Goal: Check status: Check status

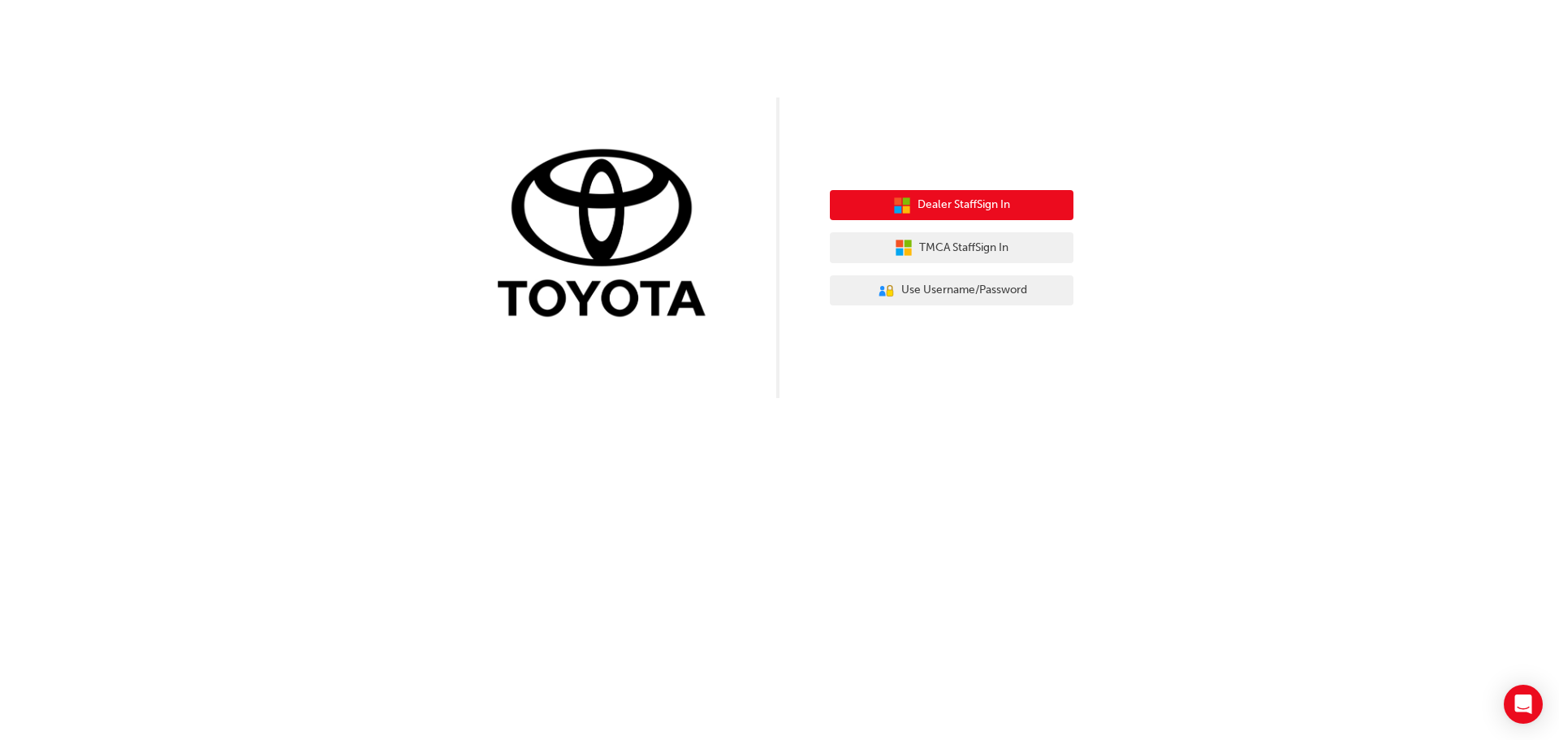
click at [987, 201] on span "Dealer Staff Sign In" at bounding box center [963, 205] width 93 height 19
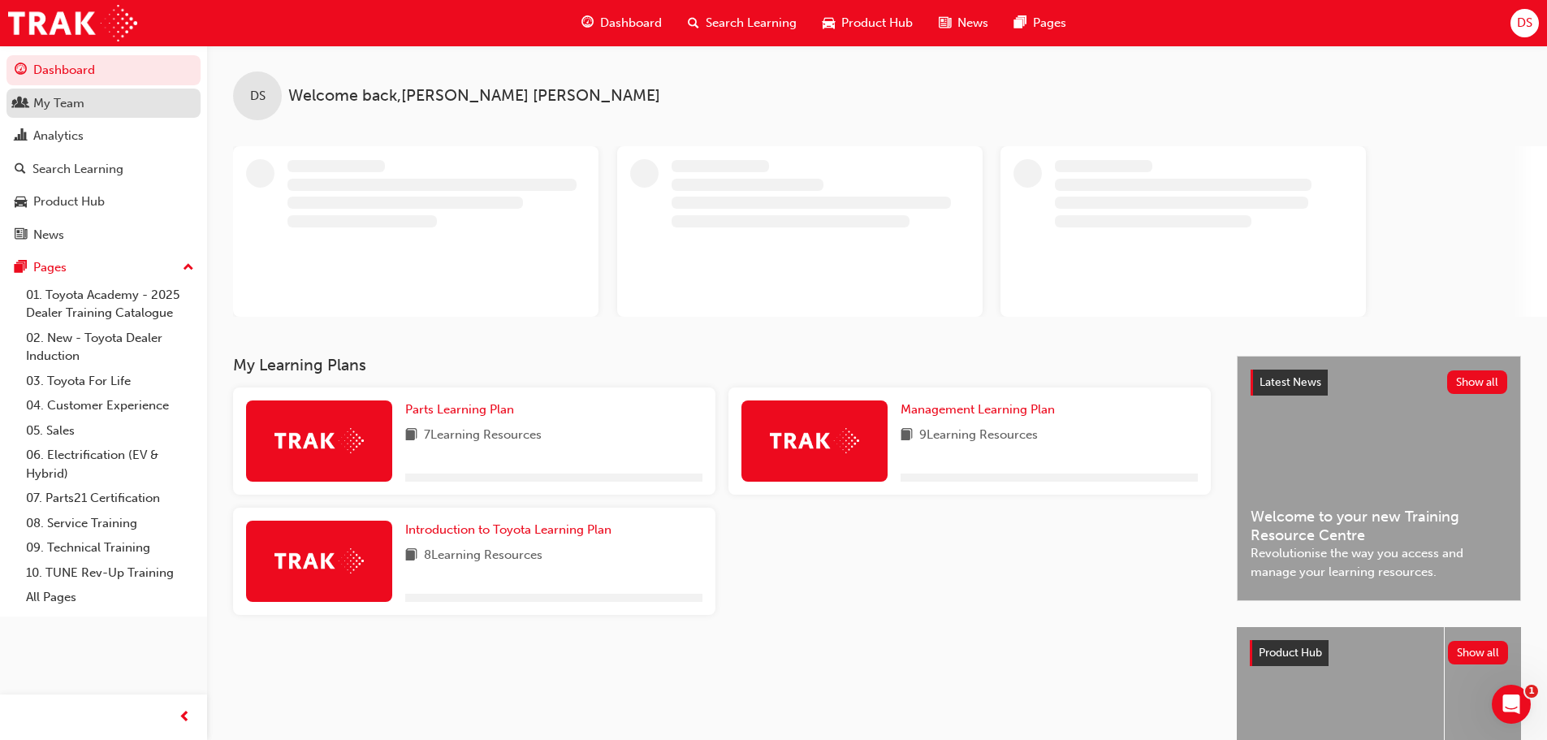
click at [79, 94] on div "My Team" at bounding box center [58, 103] width 51 height 19
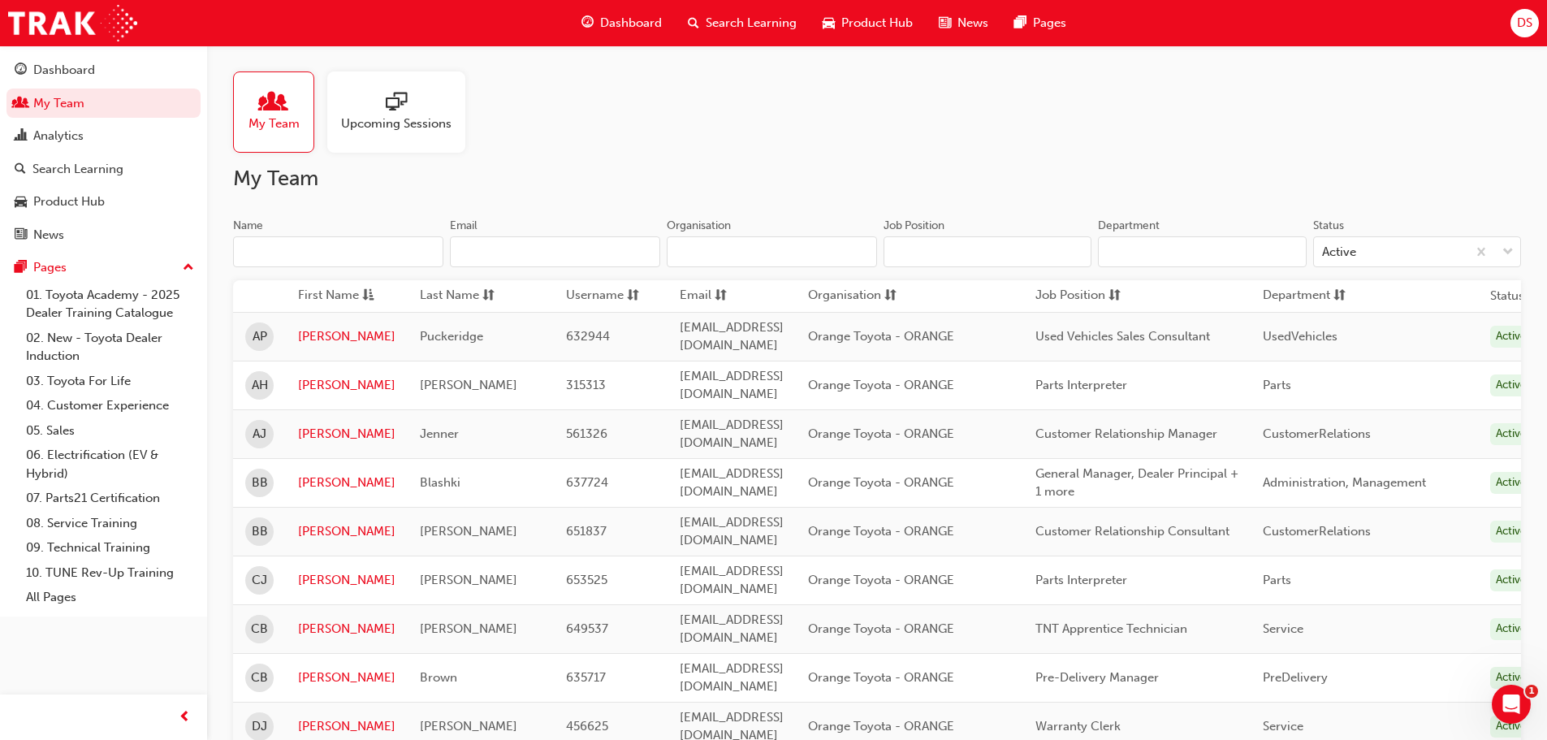
click at [322, 253] on input "Name" at bounding box center [338, 251] width 210 height 31
click at [37, 136] on div "Analytics" at bounding box center [58, 136] width 50 height 19
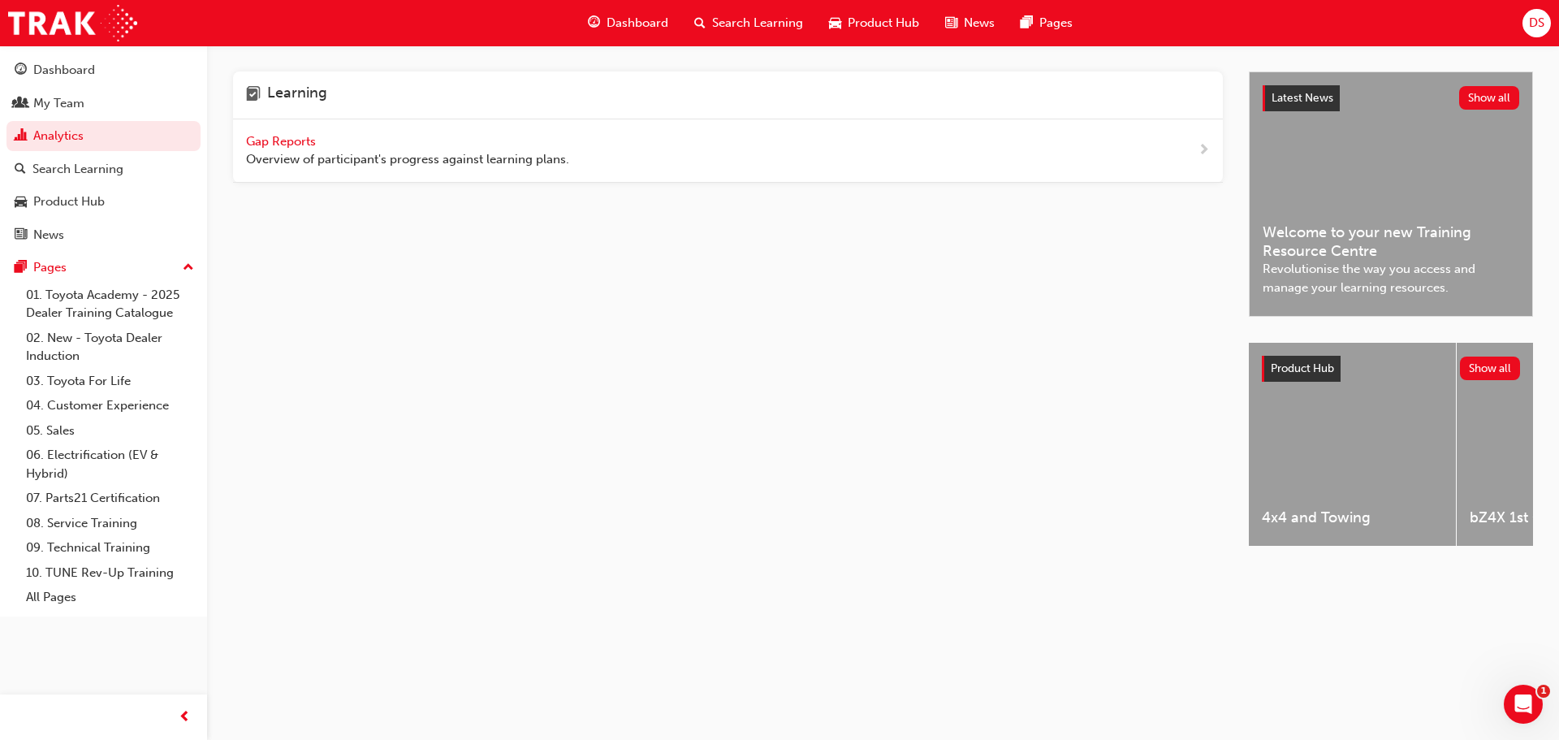
click at [280, 146] on span "Gap Reports" at bounding box center [282, 141] width 73 height 15
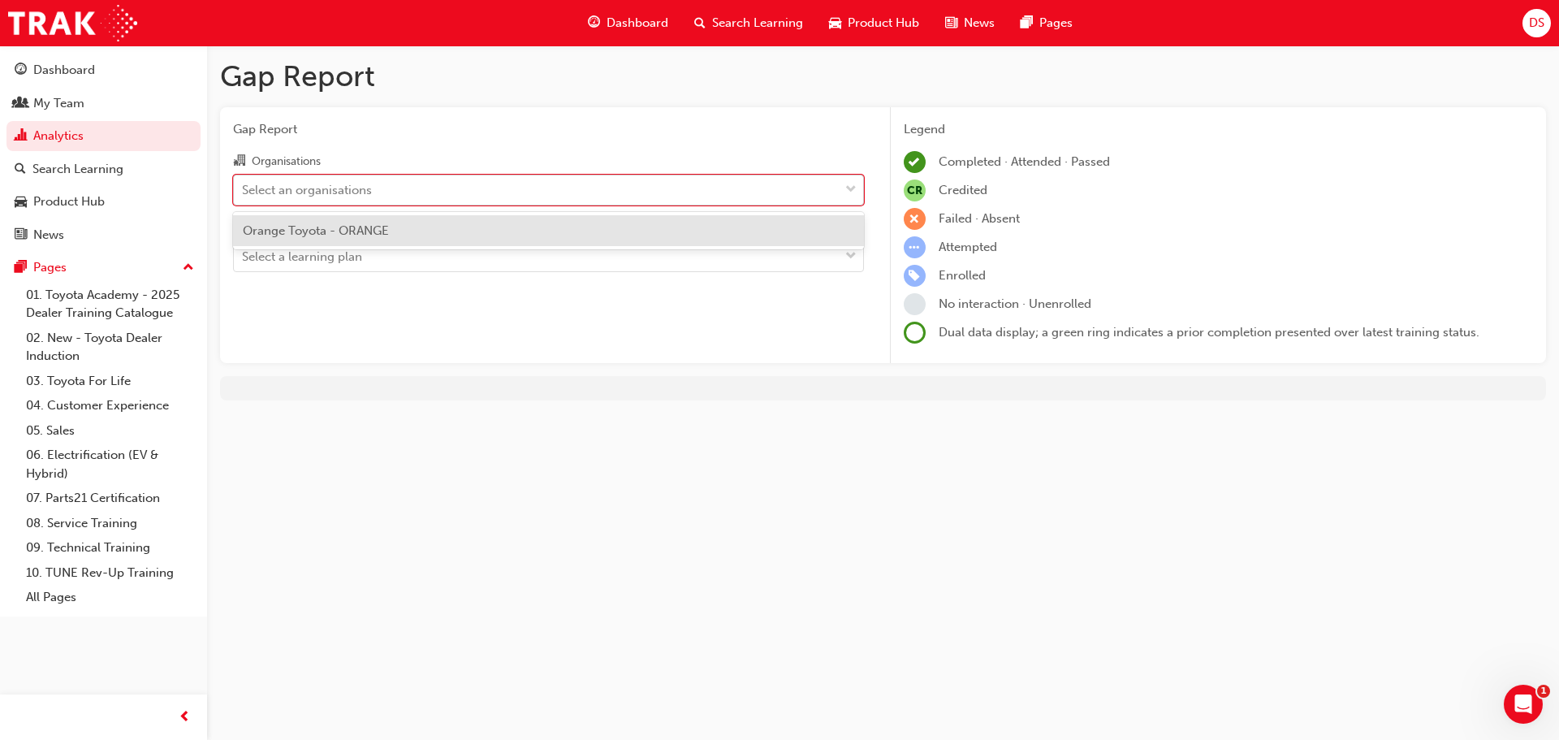
click at [403, 190] on div "Select an organisations" at bounding box center [536, 189] width 605 height 28
click at [244, 190] on input "Organisations option Orange Toyota - ORANGE focused, 1 of 1. 1 result available…" at bounding box center [243, 189] width 2 height 14
click at [395, 227] on div "Orange Toyota - ORANGE" at bounding box center [548, 231] width 631 height 32
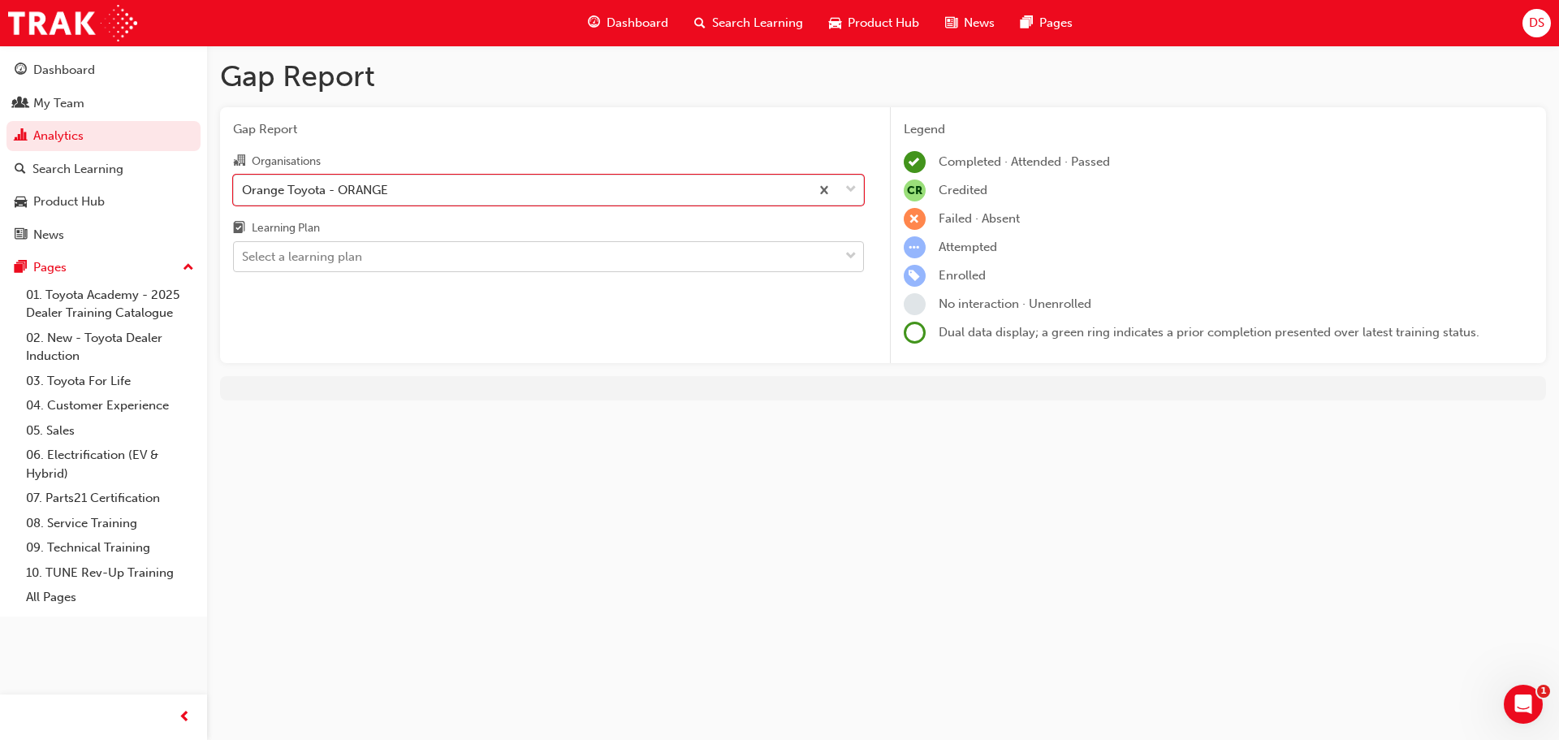
click at [461, 253] on div "Select a learning plan" at bounding box center [536, 257] width 605 height 28
click at [244, 253] on input "Learning Plan Select a learning plan" at bounding box center [243, 256] width 2 height 14
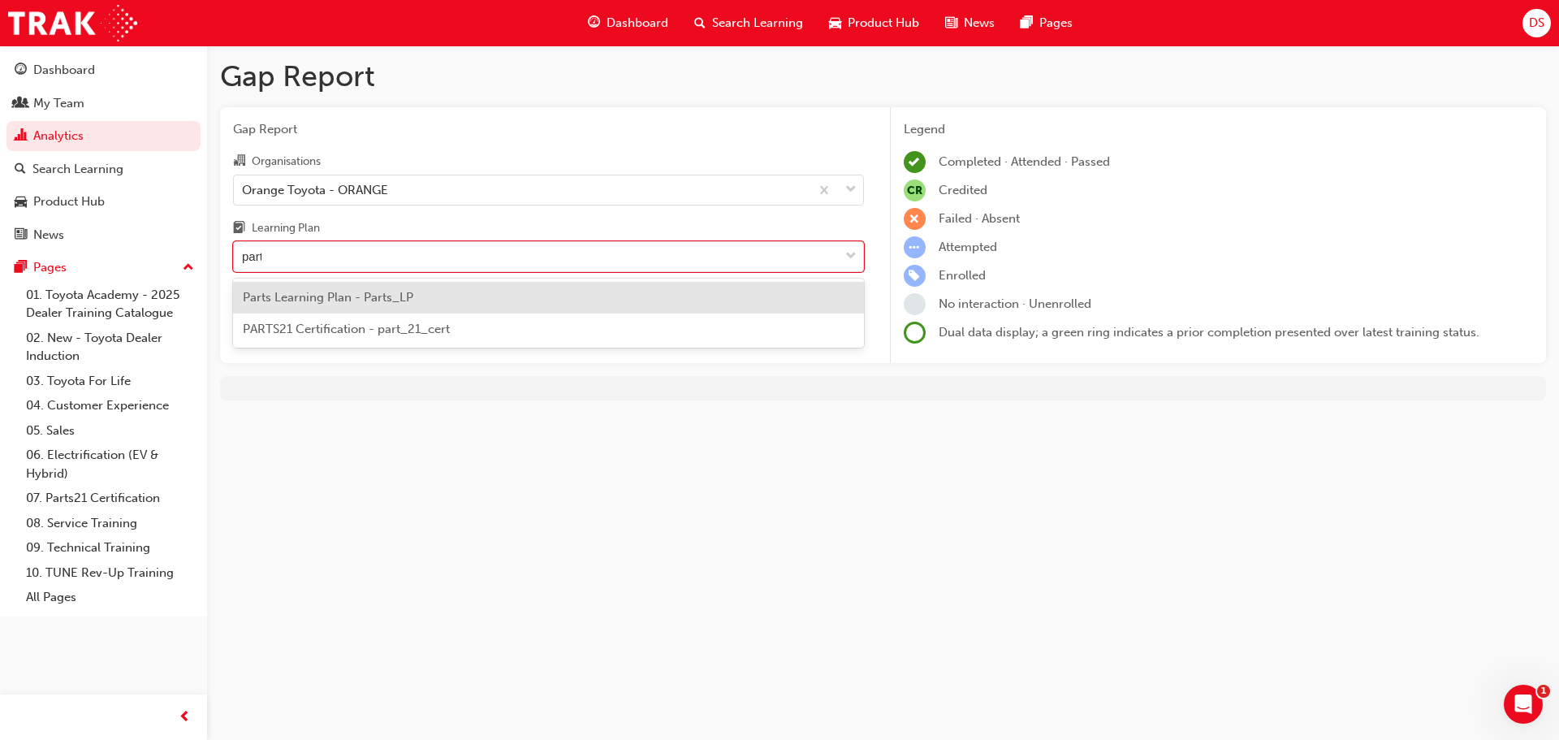
type input "parts"
click at [436, 299] on div "Parts Learning Plan - Parts_LP" at bounding box center [548, 298] width 631 height 32
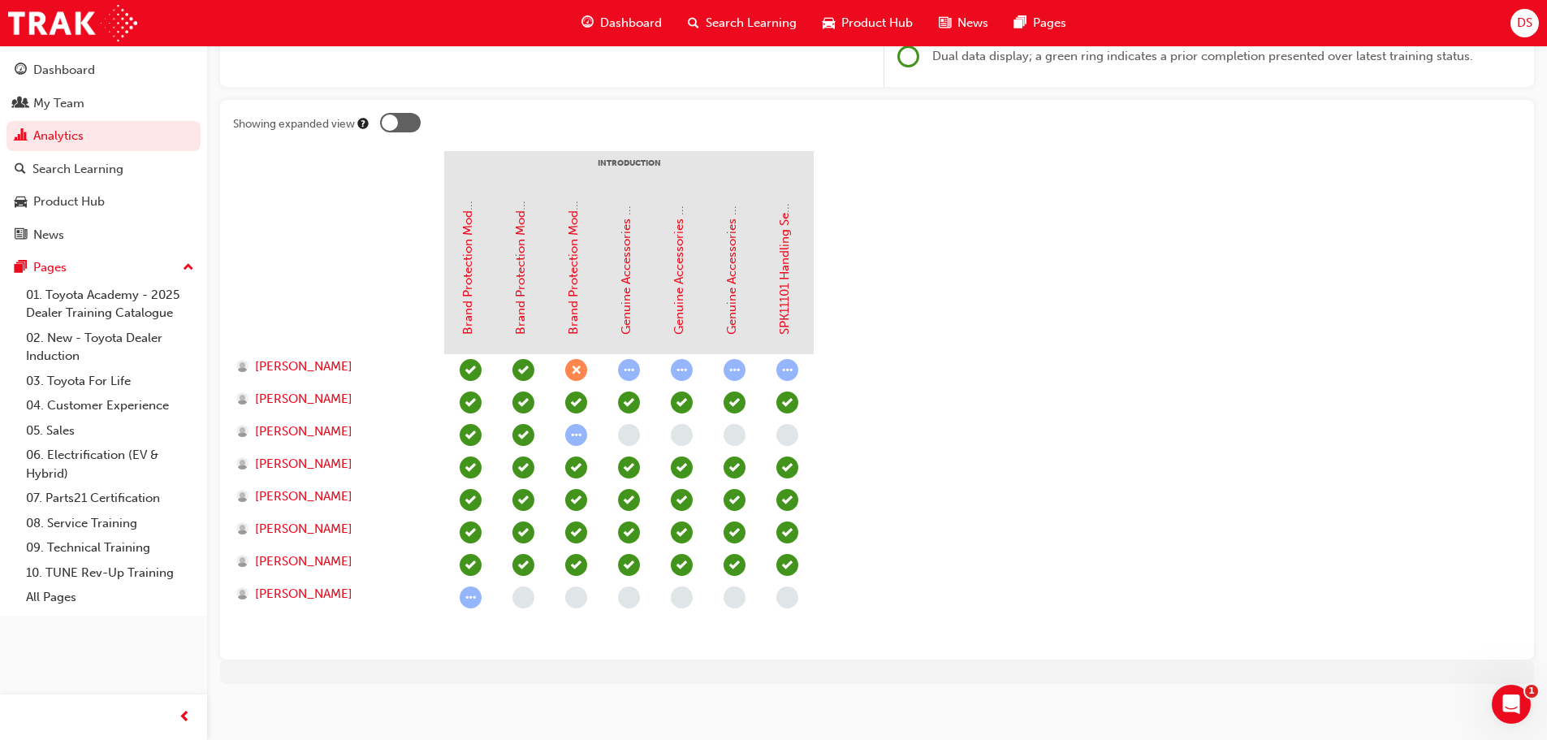
scroll to position [287, 0]
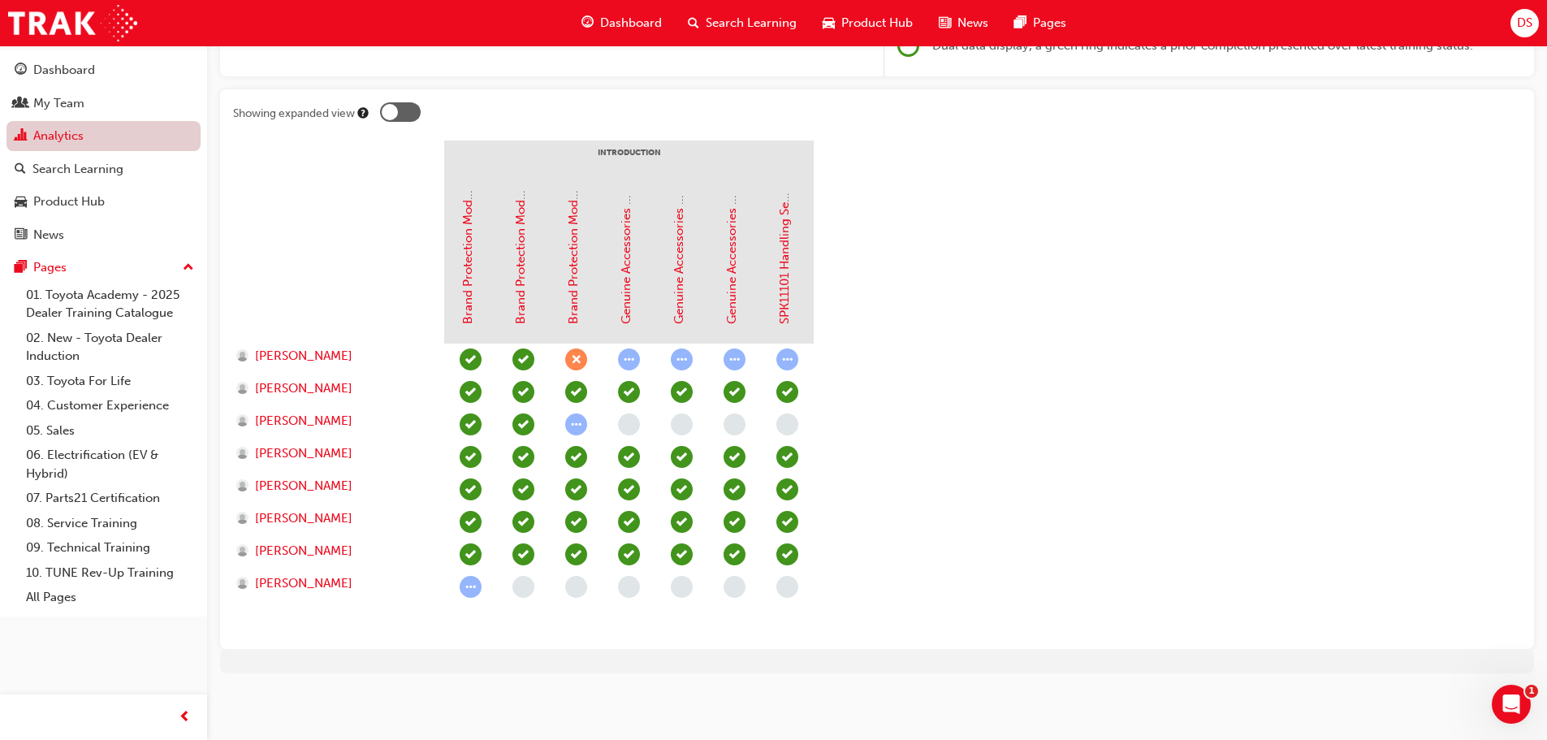
click at [153, 139] on link "Analytics" at bounding box center [103, 136] width 194 height 30
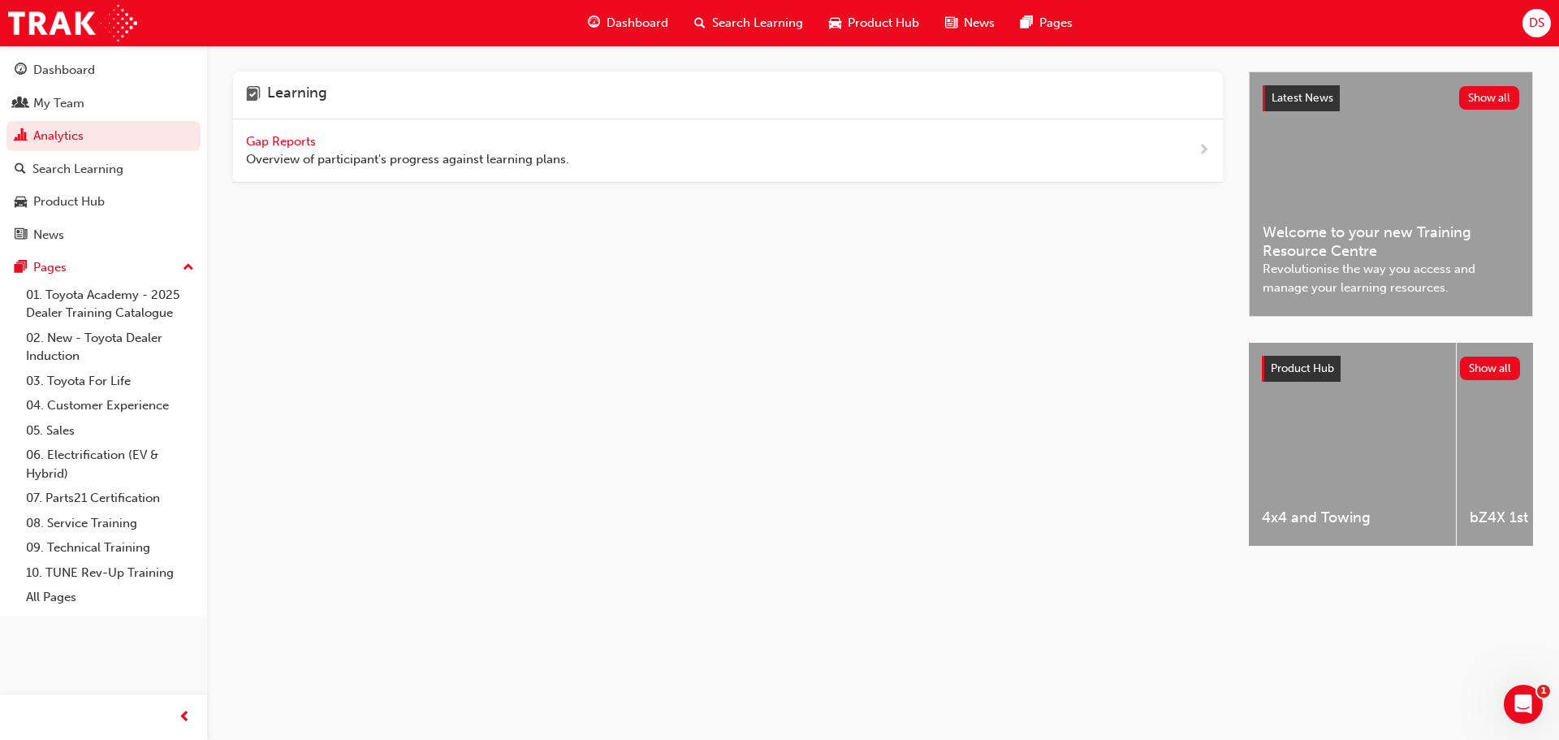
click at [251, 143] on span "Gap Reports" at bounding box center [282, 141] width 73 height 15
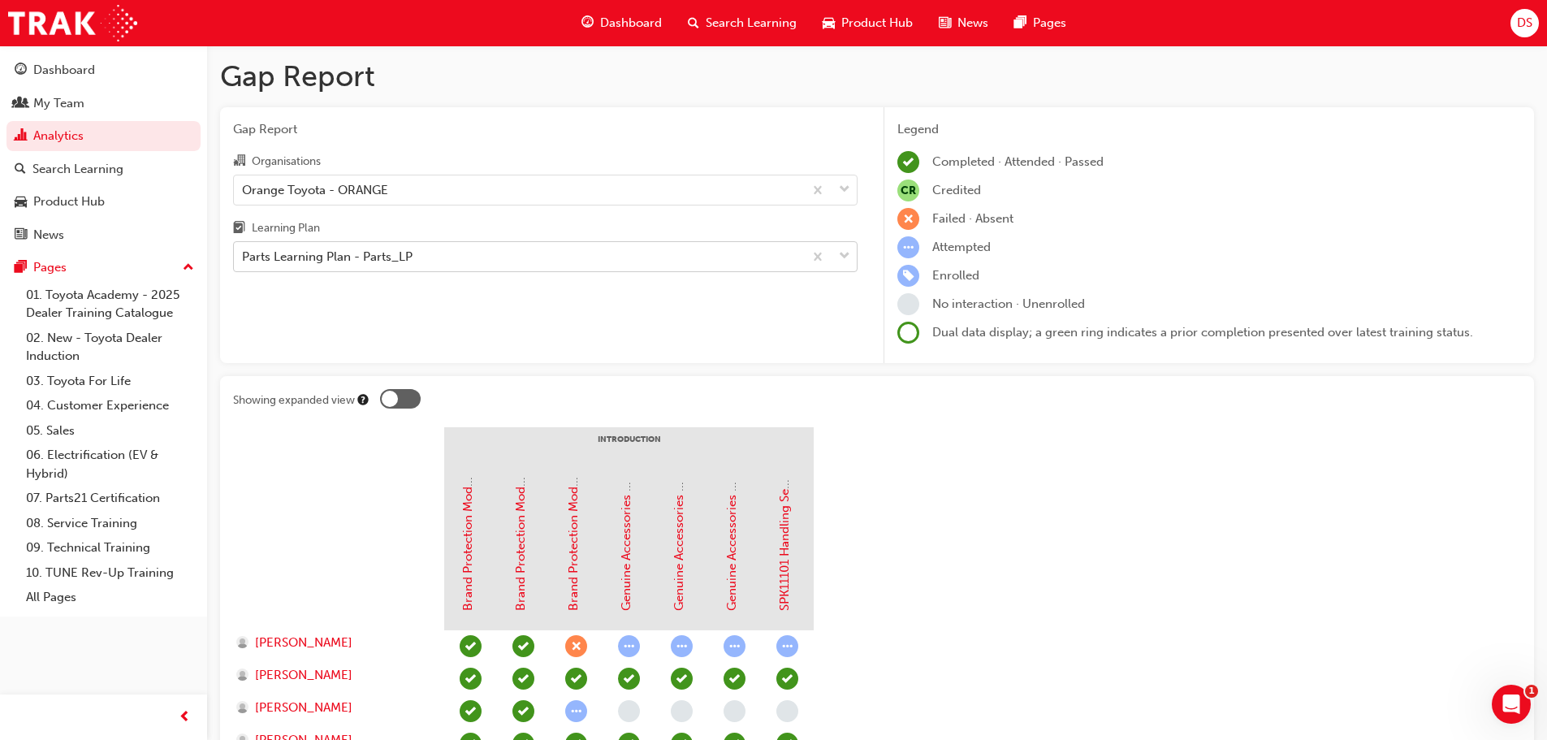
click at [490, 263] on div "Parts Learning Plan - Parts_LP" at bounding box center [518, 257] width 569 height 28
click at [244, 263] on input "Learning Plan Parts Learning Plan - Parts_LP" at bounding box center [243, 256] width 2 height 14
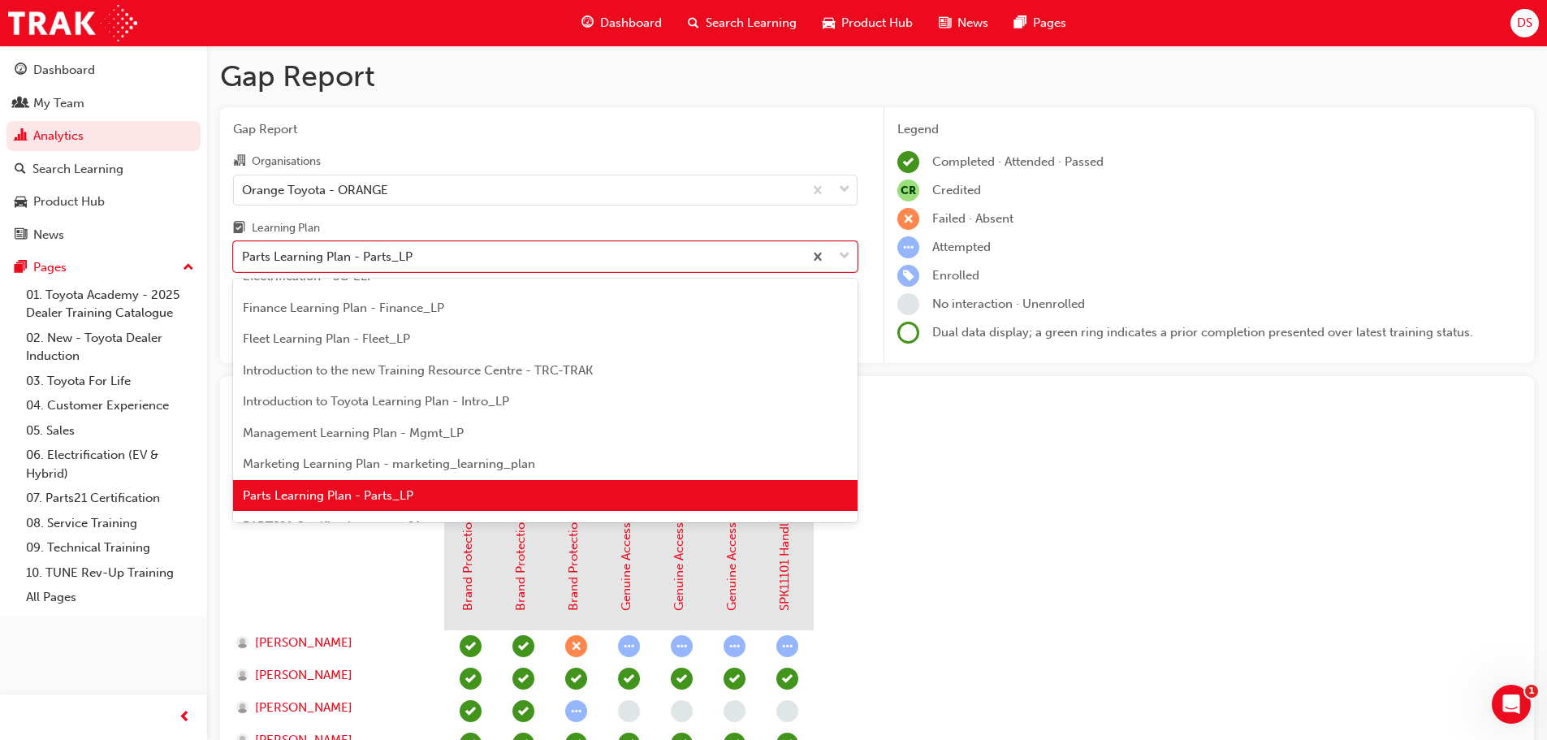
scroll to position [434, 0]
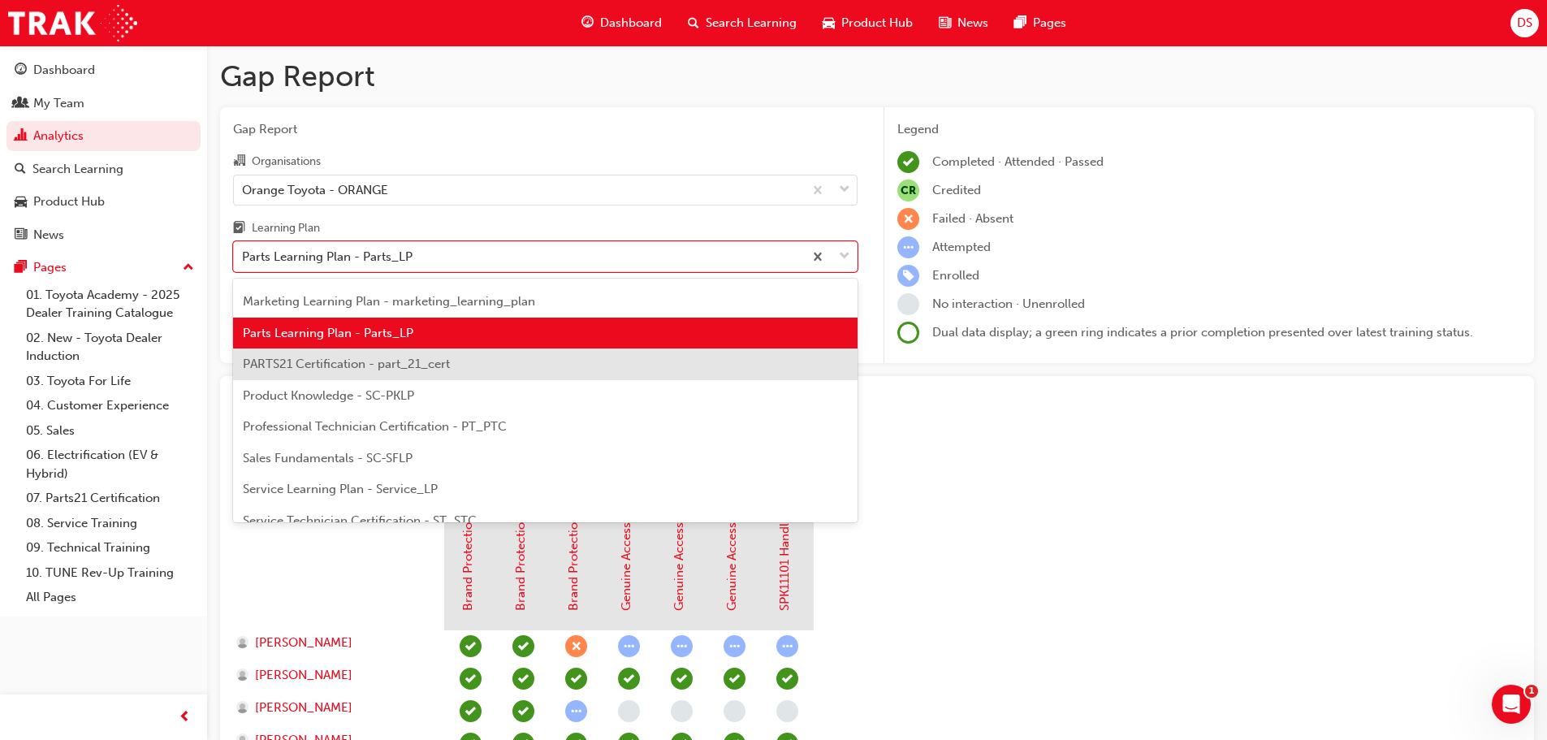
click at [411, 365] on span "PARTS21 Certification - part_21_cert" at bounding box center [346, 363] width 207 height 15
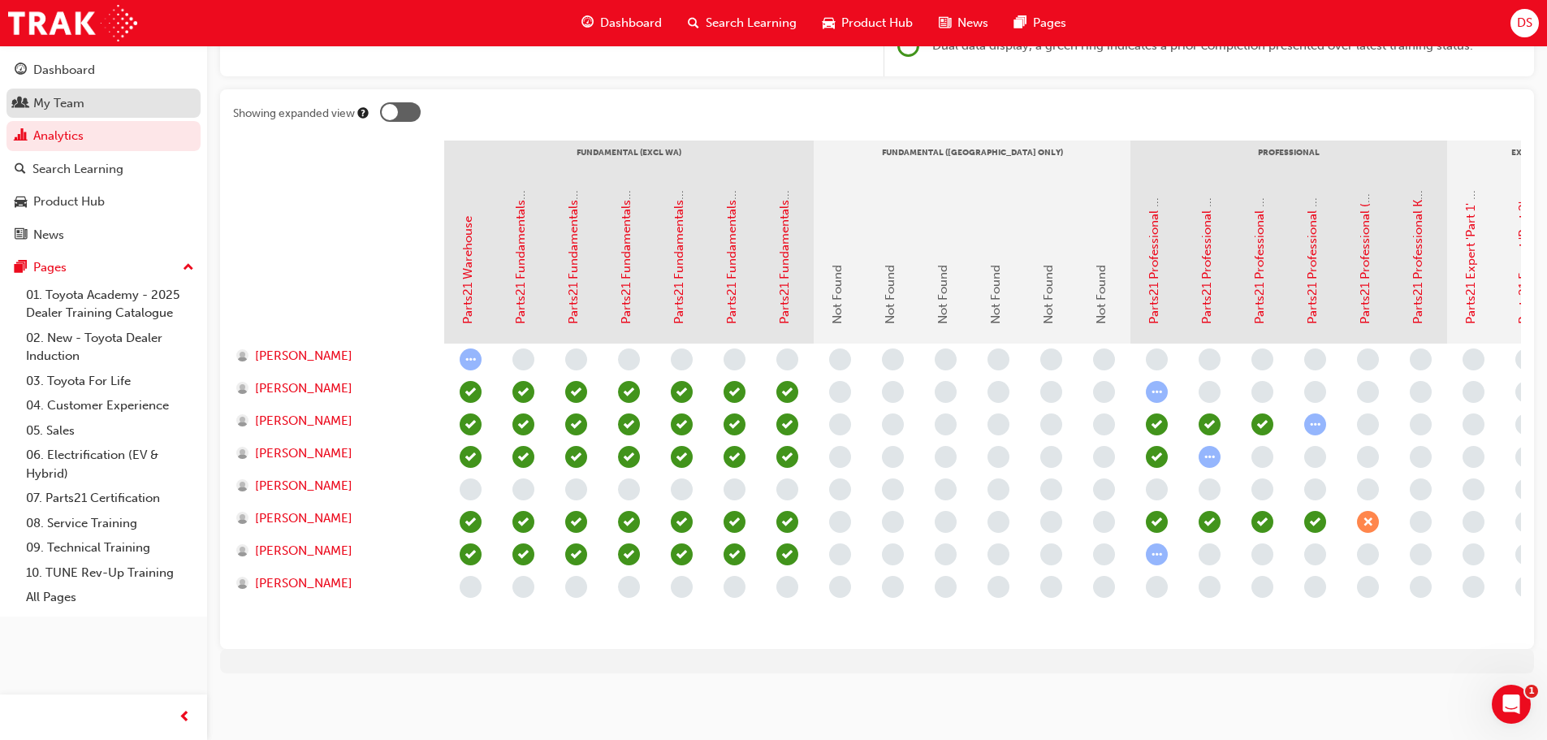
click at [80, 106] on div "My Team" at bounding box center [58, 103] width 51 height 19
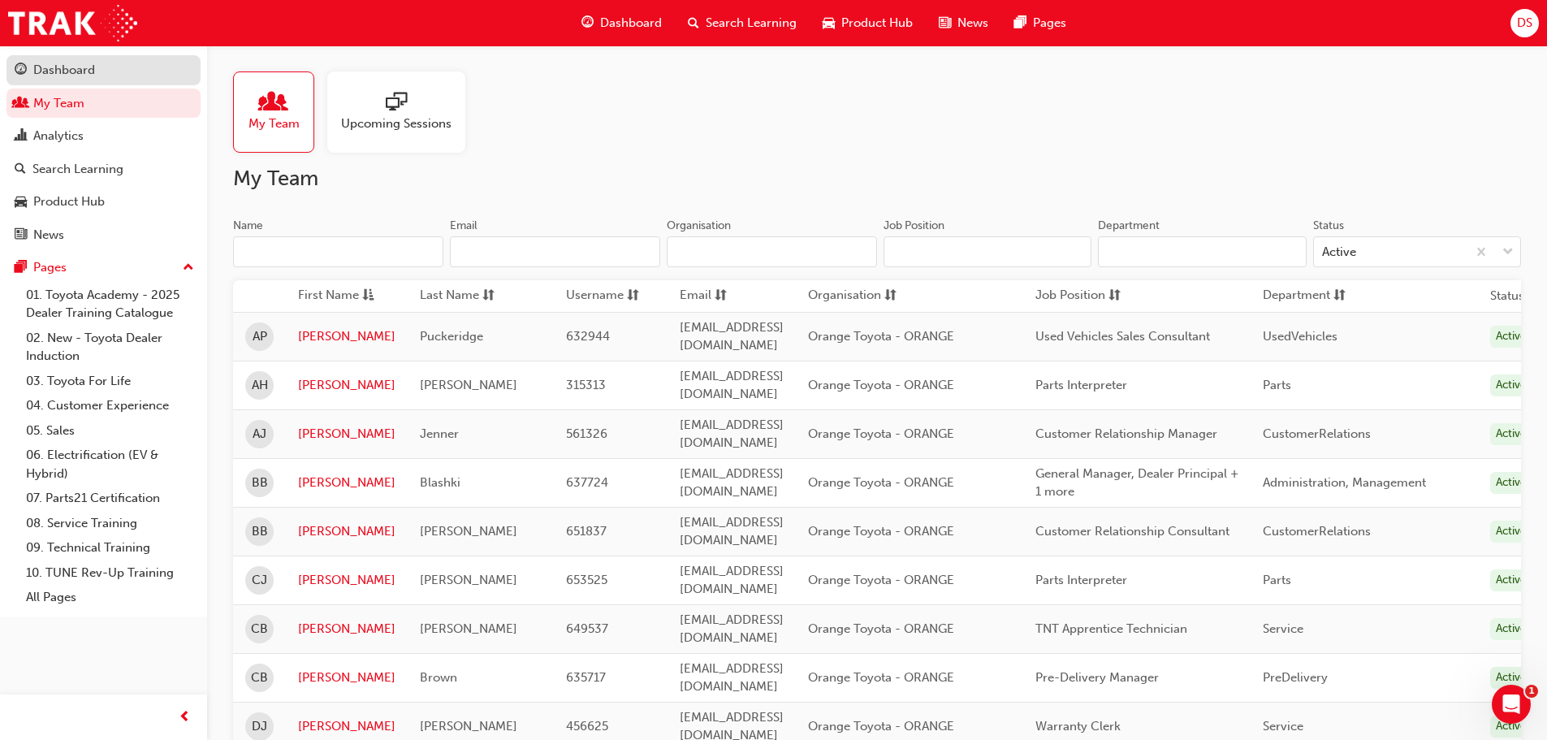
click at [114, 72] on div "Dashboard" at bounding box center [104, 70] width 178 height 20
